Goal: Task Accomplishment & Management: Use online tool/utility

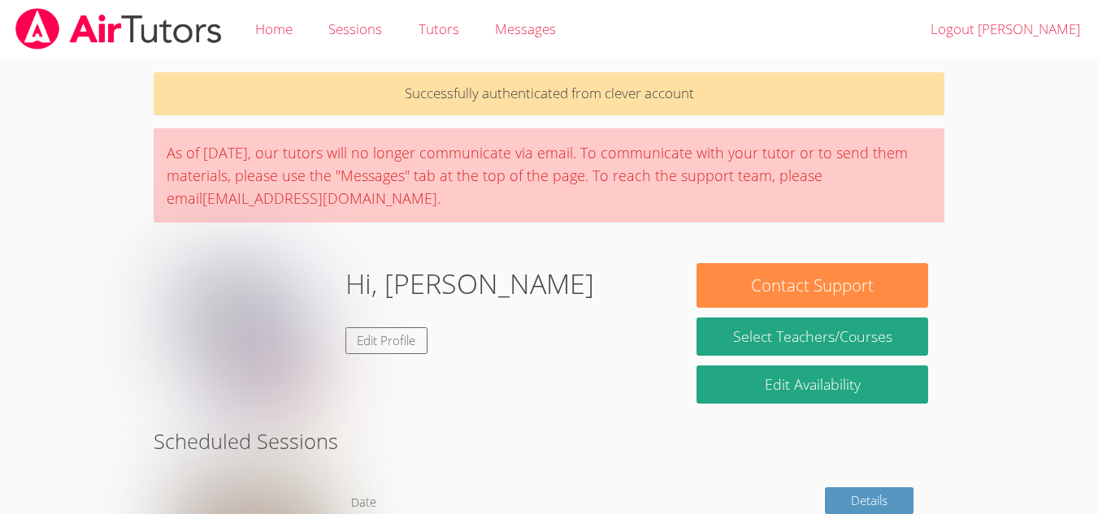
scroll to position [151, 0]
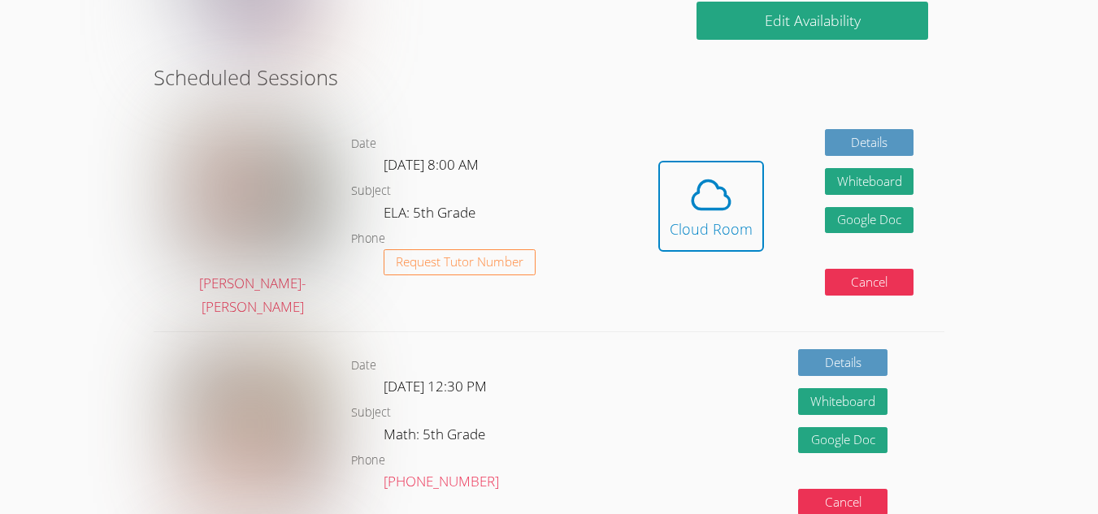
scroll to position [309, 0]
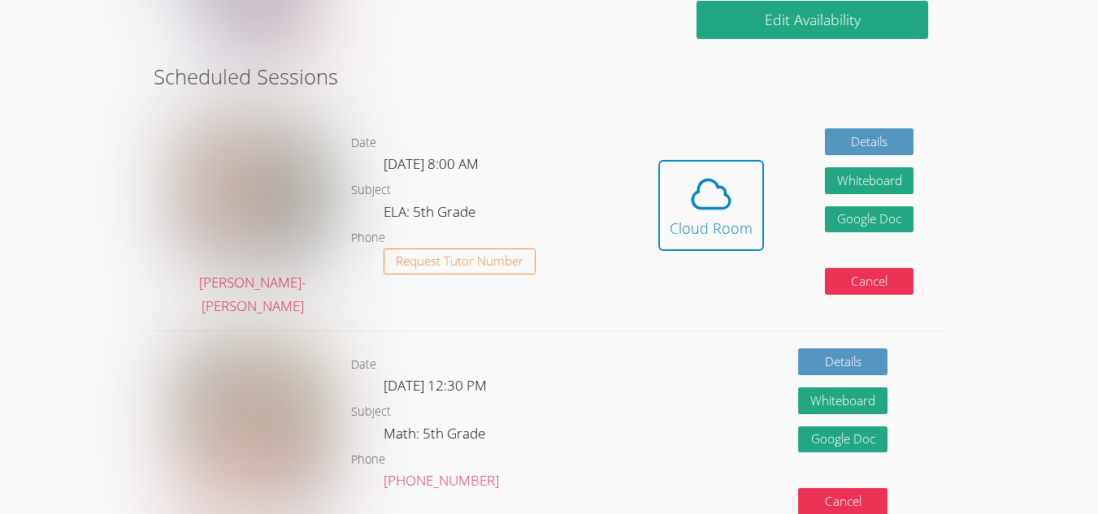
click at [726, 186] on icon at bounding box center [711, 194] width 46 height 46
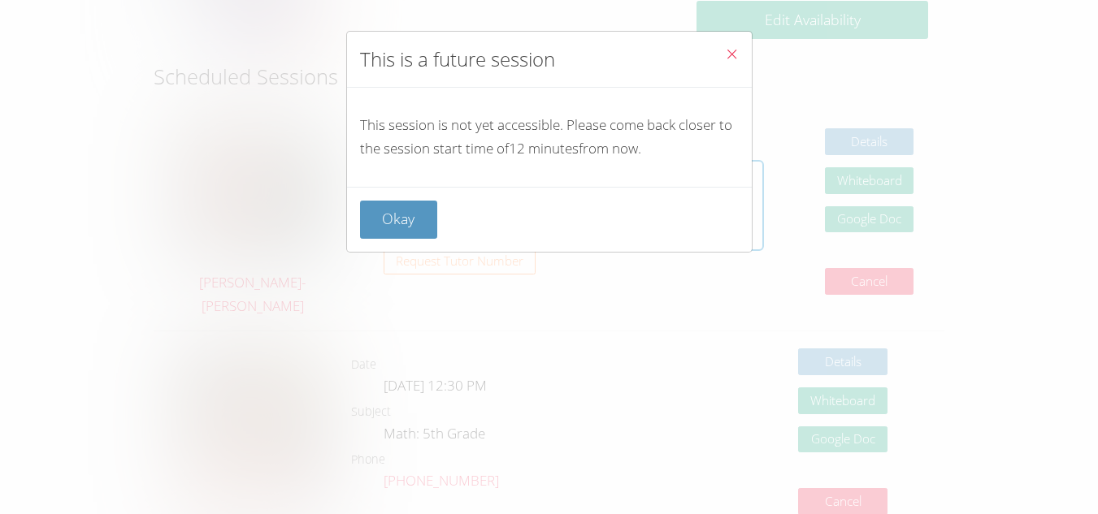
click at [418, 219] on button "Okay" at bounding box center [399, 220] width 78 height 38
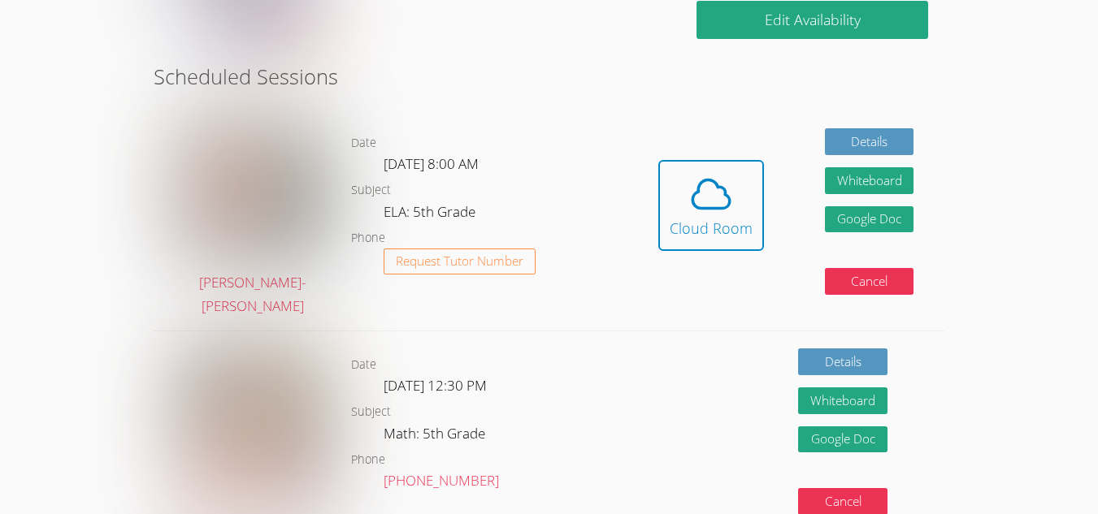
click at [700, 242] on link "Cloud Room" at bounding box center [711, 211] width 106 height 103
click at [713, 217] on div "Cloud Room" at bounding box center [711, 228] width 83 height 23
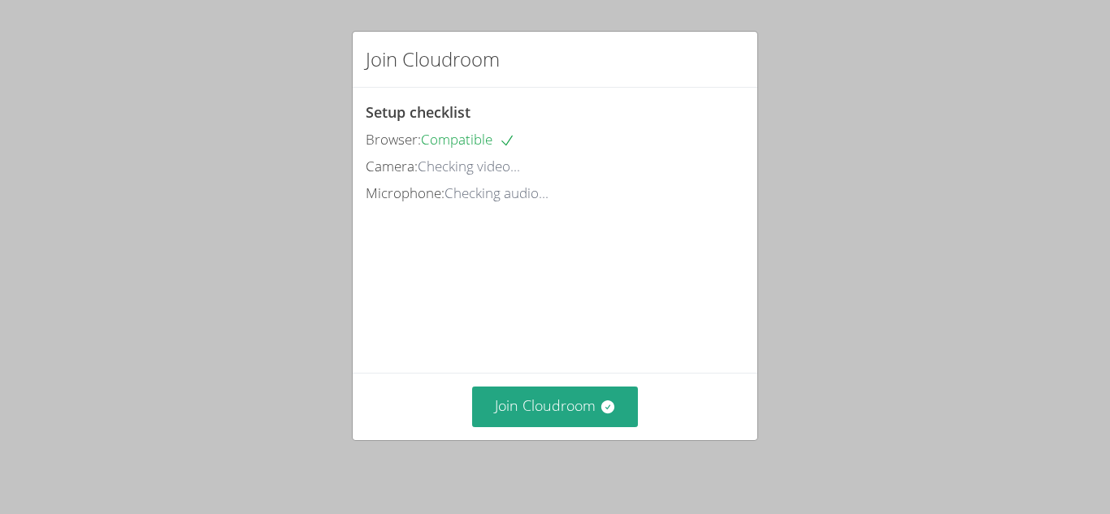
drag, startPoint x: 601, startPoint y: 403, endPoint x: 598, endPoint y: 395, distance: 8.8
click at [598, 395] on button "Join Cloudroom" at bounding box center [555, 407] width 167 height 40
click at [625, 405] on button "Join Cloudroom" at bounding box center [555, 407] width 167 height 40
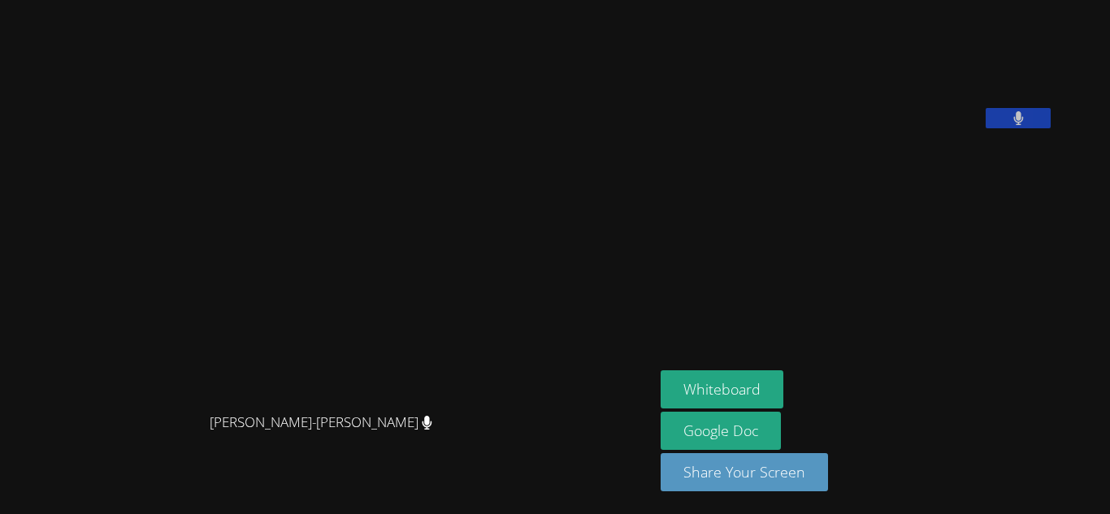
click at [783, 392] on button "Whiteboard" at bounding box center [722, 390] width 123 height 38
